Goal: Information Seeking & Learning: Find specific fact

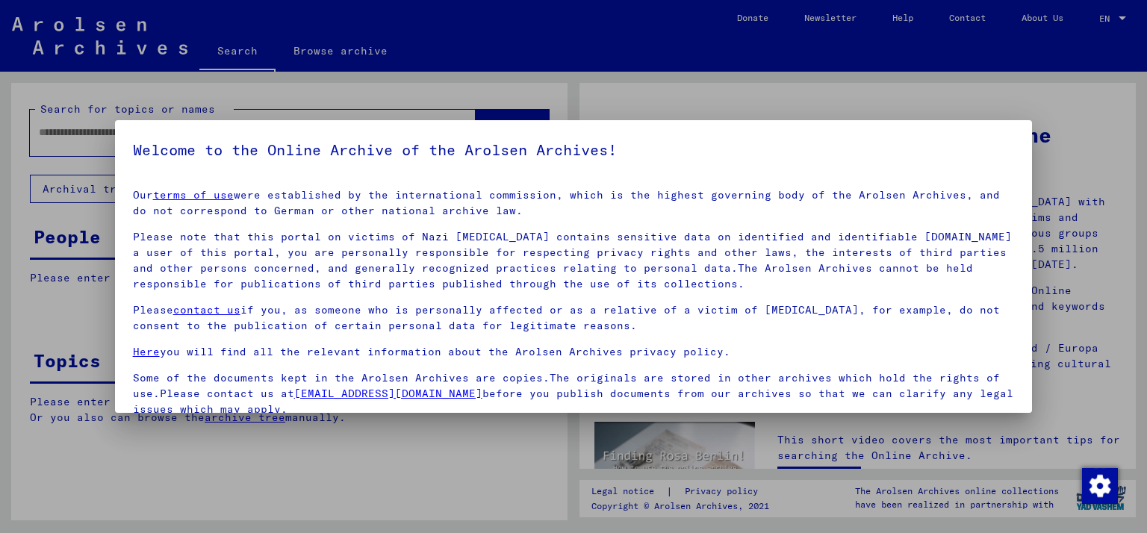
scroll to position [122, 0]
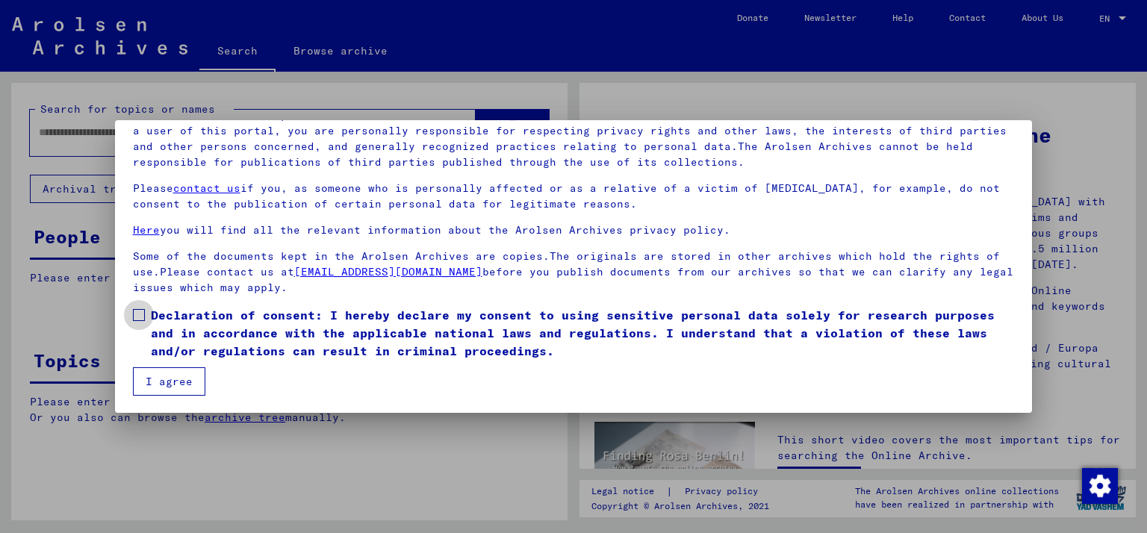
drag, startPoint x: 140, startPoint y: 320, endPoint x: 161, endPoint y: 357, distance: 42.2
click at [143, 320] on span at bounding box center [139, 315] width 12 height 12
click at [174, 385] on button "I agree" at bounding box center [169, 381] width 72 height 28
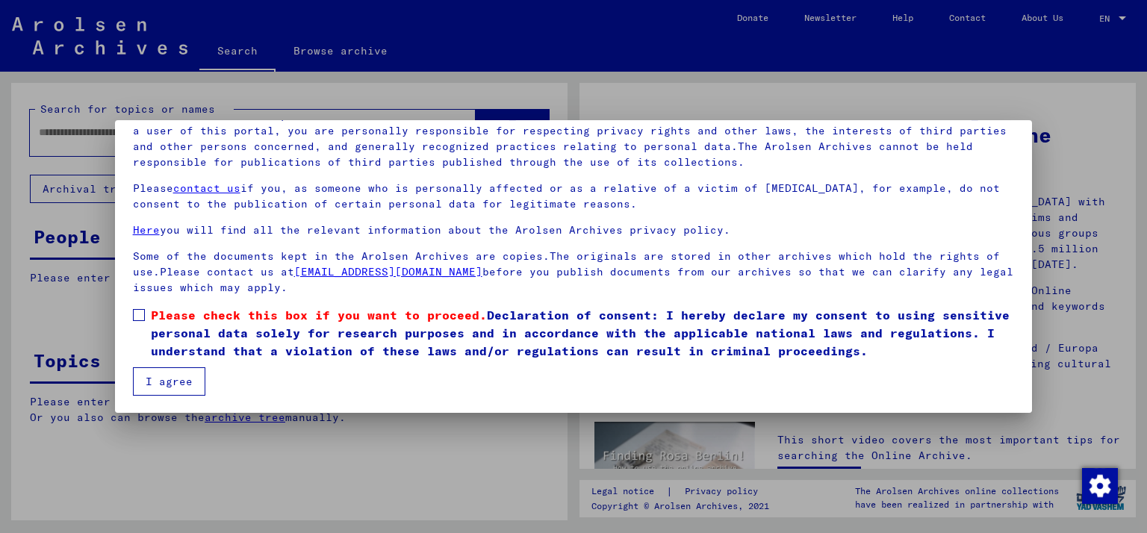
click at [173, 386] on button "I agree" at bounding box center [169, 381] width 72 height 28
click at [155, 391] on button "I agree" at bounding box center [169, 381] width 72 height 28
click at [133, 317] on span at bounding box center [139, 315] width 12 height 12
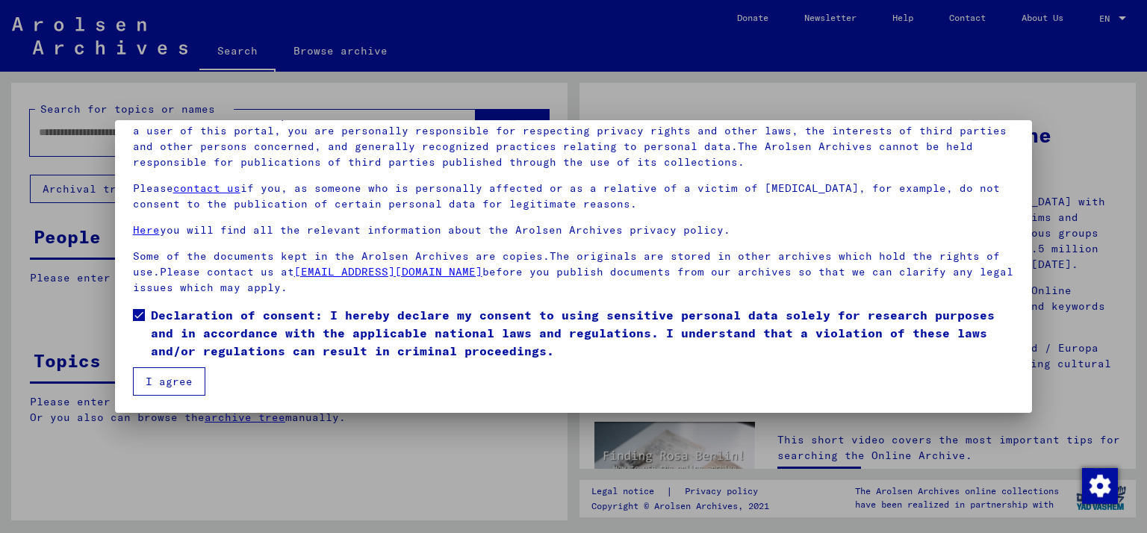
drag, startPoint x: 158, startPoint y: 373, endPoint x: 251, endPoint y: 386, distance: 94.3
click at [164, 373] on button "I agree" at bounding box center [169, 381] width 72 height 28
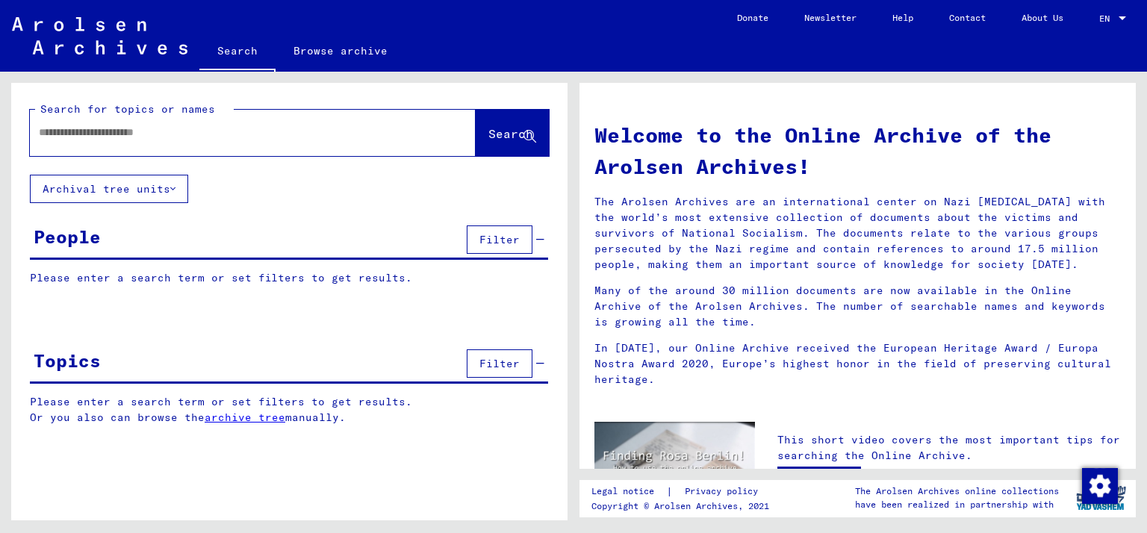
click at [163, 436] on div "Please enter a search term or set filters to get results. Or you also can brows…" at bounding box center [289, 421] width 556 height 54
click at [220, 133] on input "text" at bounding box center [235, 133] width 392 height 16
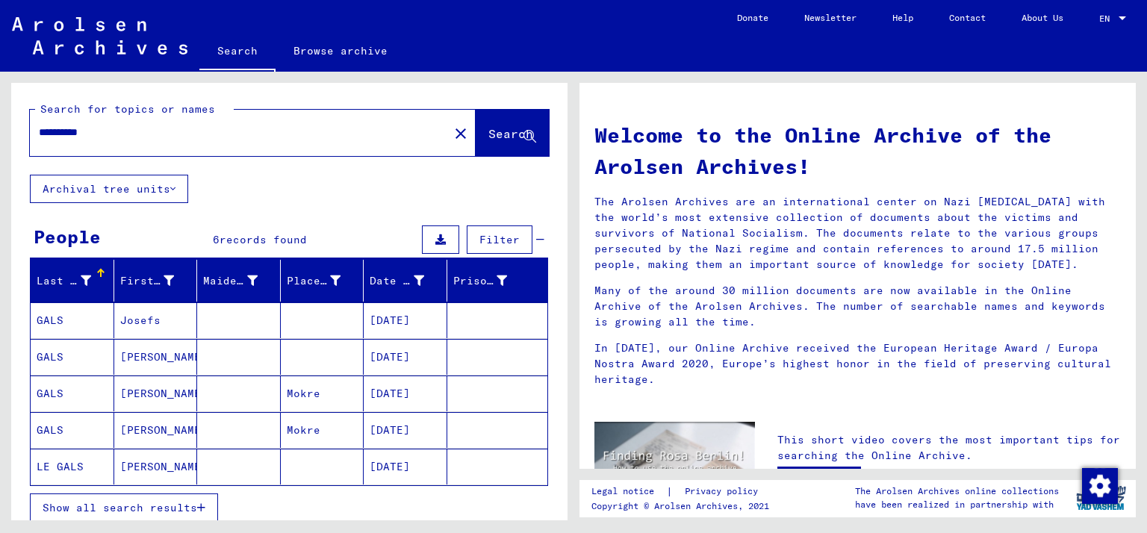
click at [93, 131] on input "**********" at bounding box center [235, 133] width 392 height 16
type input "**********"
drag, startPoint x: 170, startPoint y: 500, endPoint x: 219, endPoint y: 483, distance: 51.5
click at [170, 501] on span "Show all search results" at bounding box center [120, 507] width 155 height 13
